Goal: Book appointment/travel/reservation

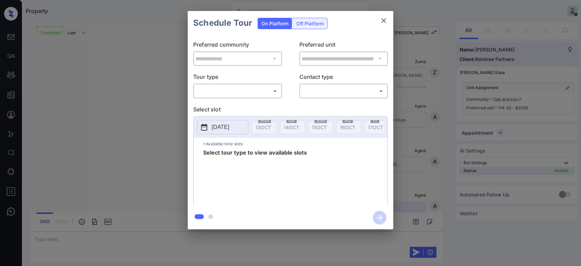
scroll to position [733, 0]
click at [263, 90] on body "Property [PERSON_NAME] Online Set yourself offline Set yourself on break Profil…" at bounding box center [290, 133] width 581 height 266
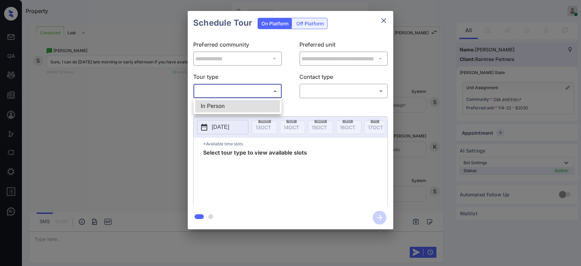
click at [229, 103] on li "In Person" at bounding box center [237, 106] width 85 height 12
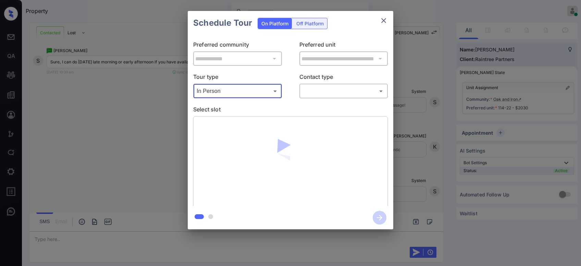
type input "********"
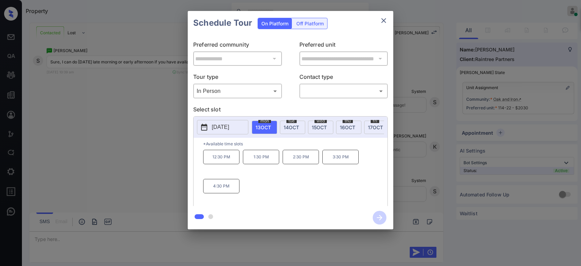
click at [288, 127] on span "[DATE]" at bounding box center [291, 127] width 15 height 6
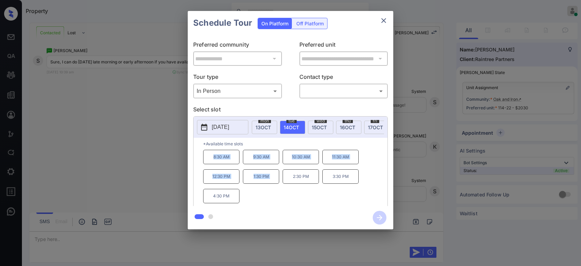
drag, startPoint x: 320, startPoint y: 146, endPoint x: 291, endPoint y: 179, distance: 44.2
click at [291, 179] on div "*Available time slots 8:30 AM 9:30 AM 10:30 AM 11:30 AM 12:30 PM 1:30 PM 2:30 P…" at bounding box center [290, 173] width 194 height 70
copy div "8:30 AM 9:30 AM 10:30 AM 11:30 AM 12:30 PM 1:30 PM"
click at [385, 19] on icon "close" at bounding box center [383, 20] width 5 height 5
